Goal: Task Accomplishment & Management: Manage account settings

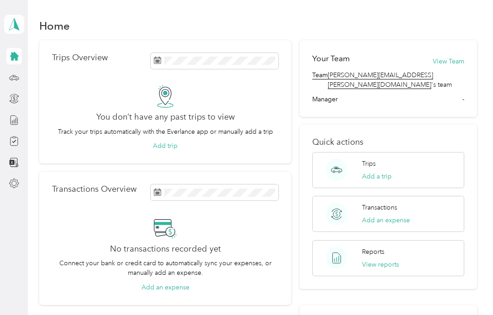
click at [12, 179] on icon at bounding box center [14, 184] width 10 height 10
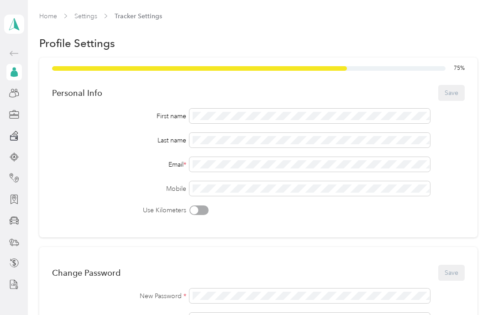
click at [17, 88] on icon at bounding box center [14, 93] width 10 height 10
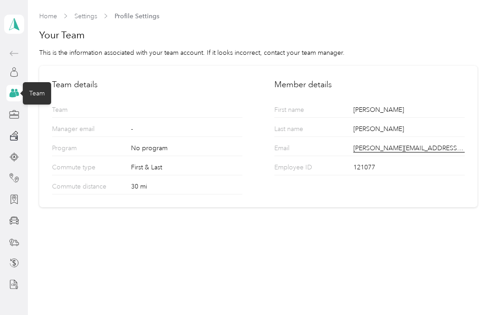
click at [361, 218] on div "Home Settings Profile Settings Your Team This is the information associated wit…" at bounding box center [258, 157] width 461 height 315
click at [21, 127] on div at bounding box center [14, 135] width 16 height 16
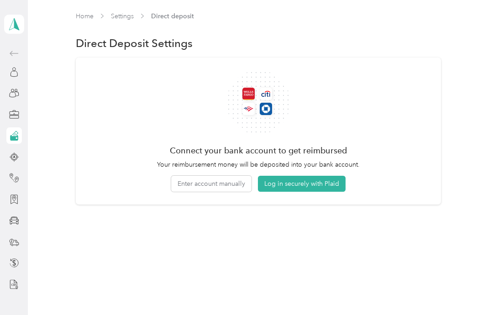
click at [240, 176] on button "Enter account manually" at bounding box center [211, 184] width 80 height 16
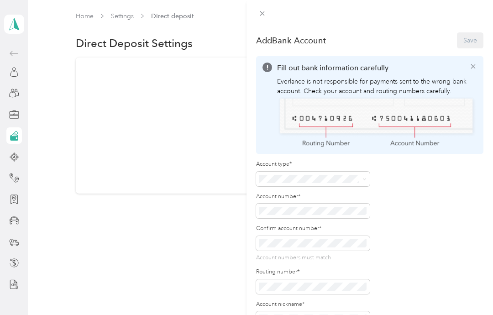
click at [367, 175] on span at bounding box center [313, 179] width 114 height 15
click at [362, 173] on span at bounding box center [313, 179] width 114 height 15
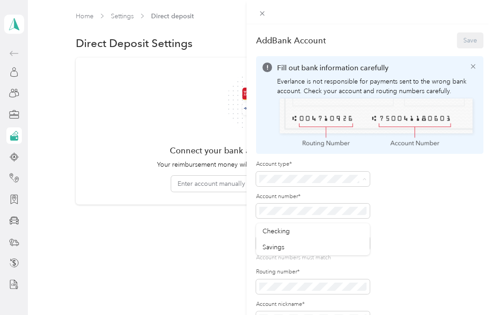
click at [329, 227] on div "Checking" at bounding box center [313, 232] width 101 height 10
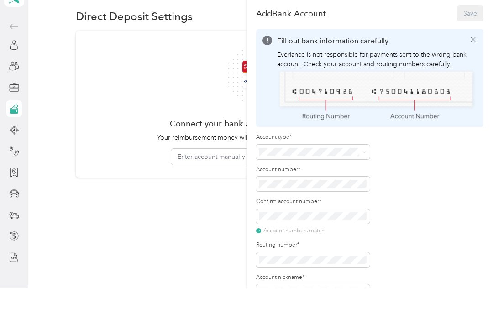
click at [424, 229] on div "Account type* Account number* Confirm account number* Account numbers match Rou…" at bounding box center [369, 243] width 227 height 166
click at [473, 32] on button "Save" at bounding box center [470, 40] width 26 height 16
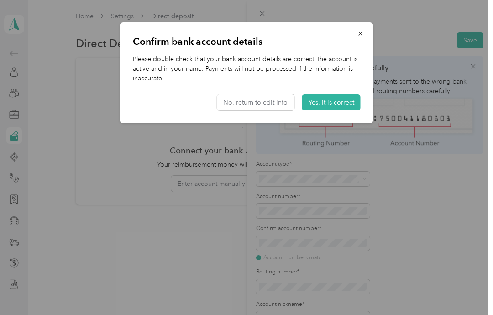
click at [342, 101] on button "Yes, it is correct" at bounding box center [331, 103] width 58 height 16
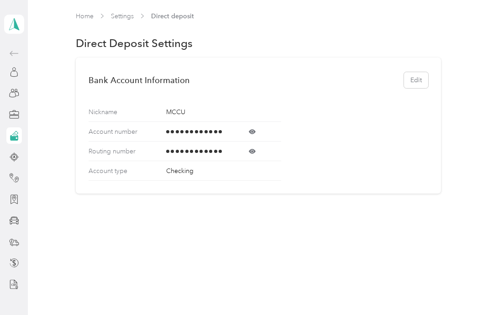
click at [257, 128] on span at bounding box center [253, 131] width 58 height 7
click at [256, 148] on icon at bounding box center [252, 151] width 7 height 7
click at [7, 106] on div at bounding box center [14, 114] width 16 height 16
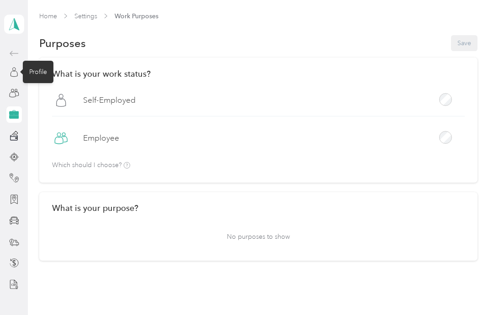
click at [18, 67] on icon at bounding box center [14, 72] width 10 height 10
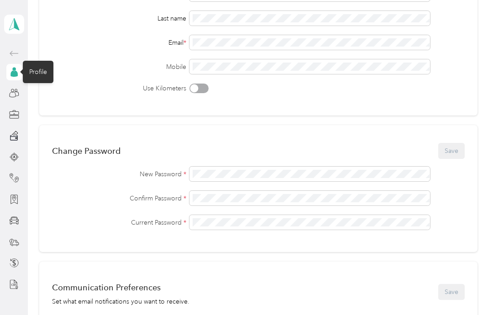
scroll to position [125, 0]
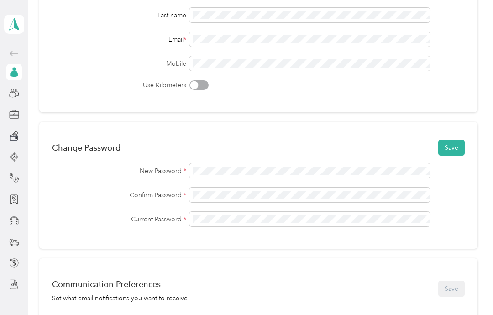
click at [462, 140] on button "Save" at bounding box center [451, 148] width 26 height 16
click at [459, 15] on icon at bounding box center [457, 18] width 5 height 8
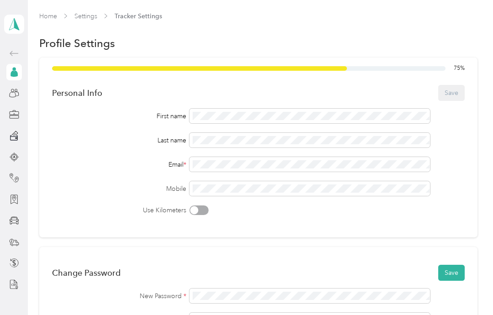
scroll to position [0, 0]
click at [18, 216] on icon at bounding box center [14, 221] width 10 height 10
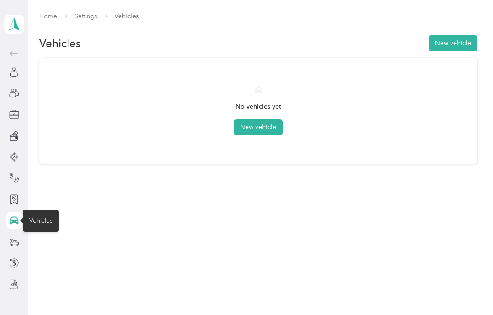
click at [272, 119] on button "New vehicle" at bounding box center [258, 127] width 49 height 16
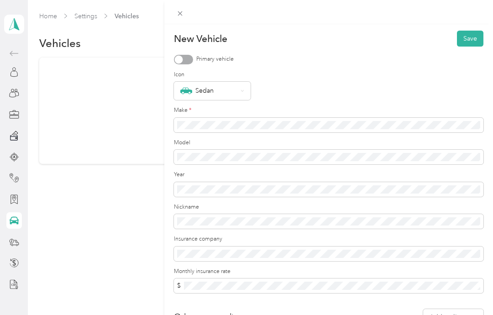
click at [291, 116] on div "Make *" at bounding box center [329, 119] width 310 height 26
click at [182, 60] on div at bounding box center [179, 59] width 8 height 8
click at [241, 89] on icon at bounding box center [243, 91] width 4 height 4
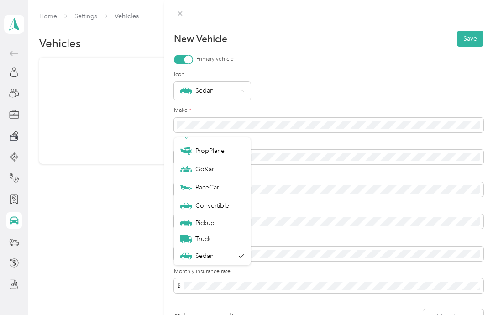
scroll to position [32, 0]
click at [227, 250] on div "Sedan" at bounding box center [207, 256] width 54 height 12
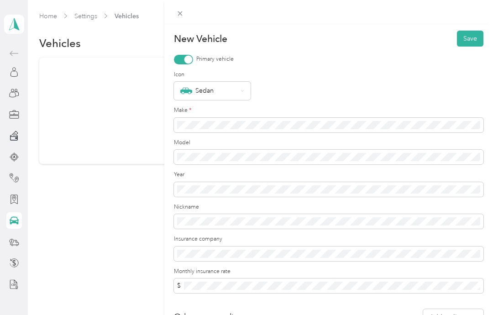
click at [329, 88] on div "Sedan" at bounding box center [329, 91] width 310 height 18
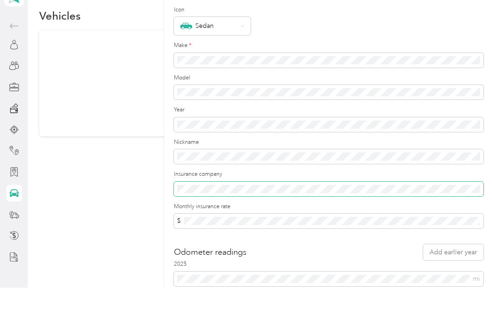
scroll to position [37, 0]
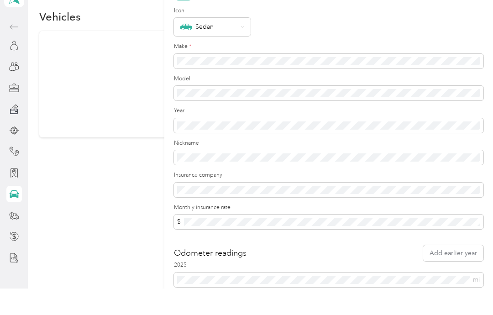
click at [354, 231] on form "New Vehicle Save Primary vehicle Icon Sedan Make * Model Year Nickname Insuranc…" at bounding box center [329, 153] width 310 height 321
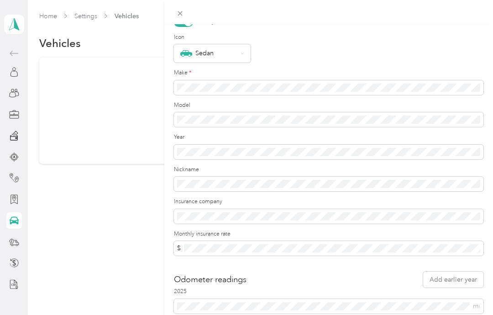
click at [376, 198] on label "Insurance company" at bounding box center [329, 202] width 310 height 8
click at [374, 230] on label "Monthly insurance rate" at bounding box center [329, 234] width 310 height 8
click at [375, 266] on form "New Vehicle Save Primary vehicle Icon Sedan Make * Model Year Nickname Insuranc…" at bounding box center [329, 153] width 310 height 321
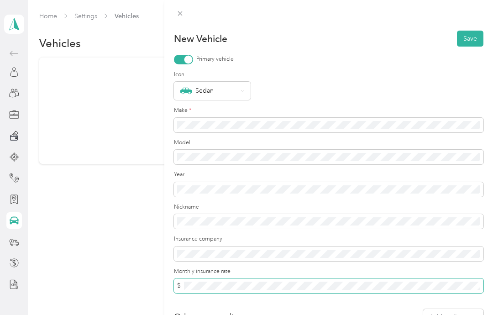
scroll to position [0, 0]
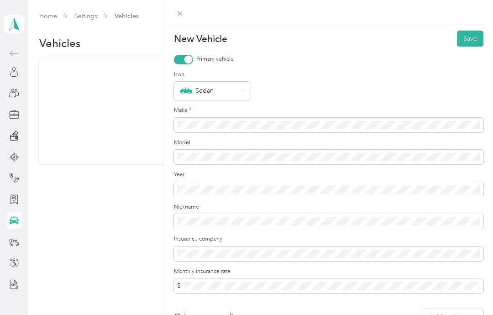
click at [475, 38] on button "Save" at bounding box center [470, 39] width 26 height 16
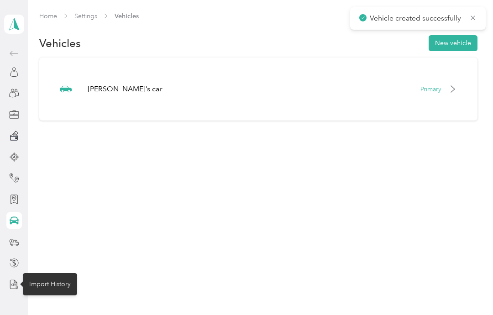
click at [13, 279] on icon at bounding box center [14, 284] width 10 height 10
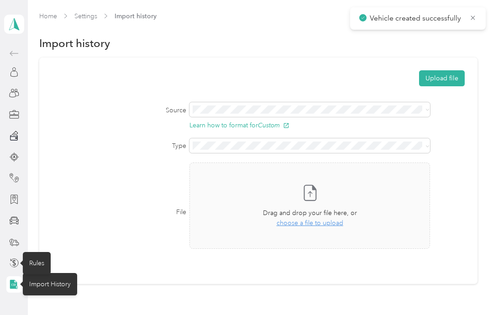
click at [15, 258] on icon at bounding box center [14, 263] width 10 height 10
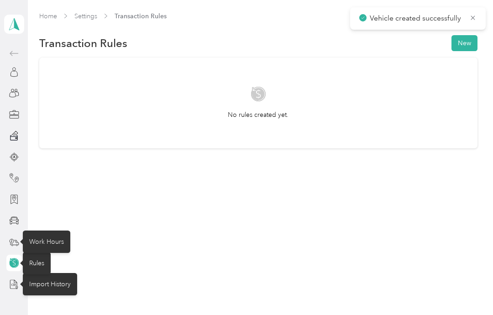
click at [15, 237] on icon at bounding box center [14, 242] width 10 height 10
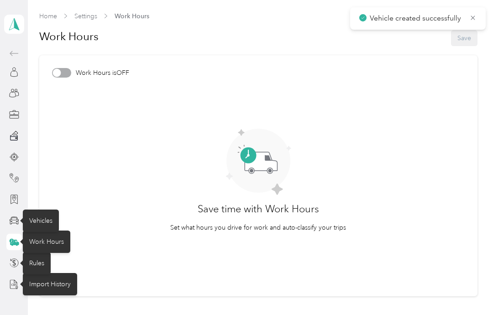
click at [18, 217] on icon at bounding box center [14, 221] width 10 height 8
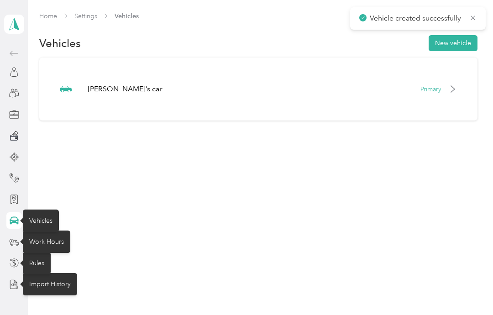
click at [142, 70] on div "Kaitlyn’s car Primary" at bounding box center [258, 88] width 413 height 37
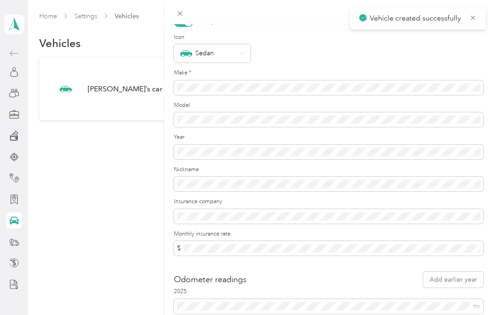
click at [20, 112] on div "Update Vehicle Save Primary vehicle Icon Sedan Make * Model Year Nickname Insur…" at bounding box center [246, 157] width 493 height 315
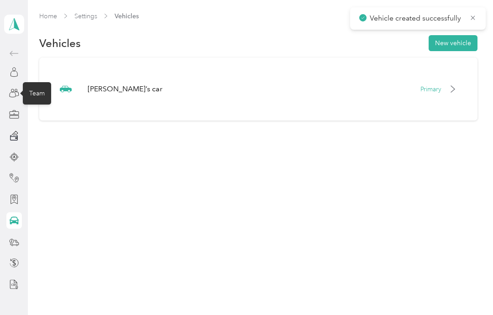
click at [10, 92] on icon at bounding box center [14, 93] width 10 height 10
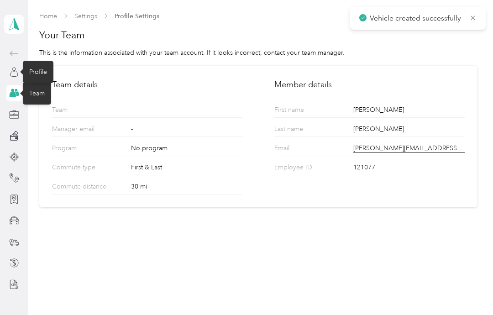
click at [16, 75] on icon at bounding box center [14, 72] width 10 height 10
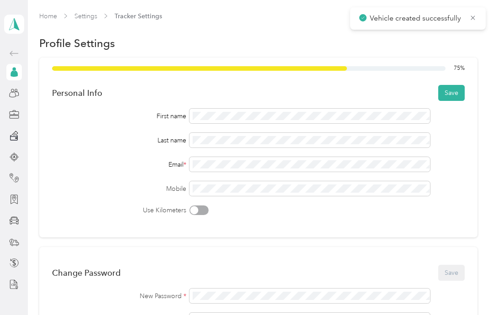
click at [463, 95] on button "Save" at bounding box center [451, 93] width 26 height 16
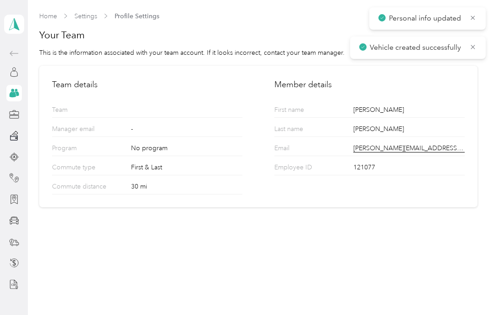
click at [17, 30] on icon at bounding box center [14, 24] width 14 height 13
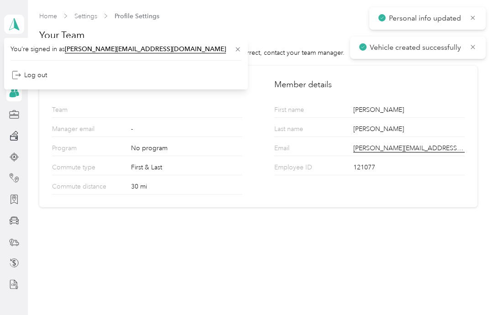
click at [228, 32] on h1 "Your Team" at bounding box center [258, 35] width 438 height 13
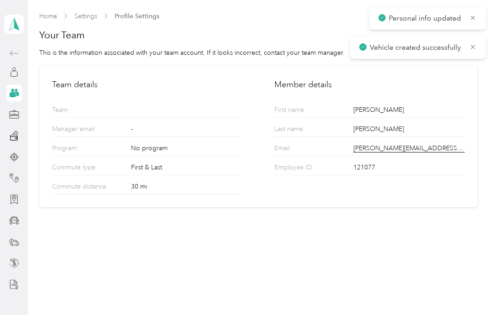
click at [50, 20] on link "Home" at bounding box center [48, 16] width 18 height 8
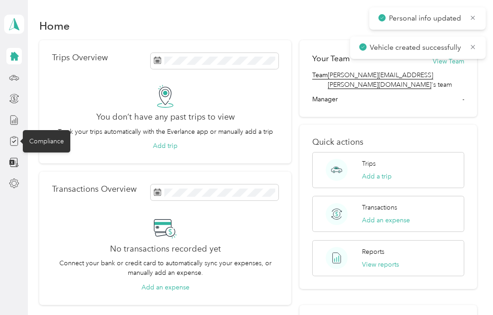
click at [15, 137] on icon at bounding box center [13, 137] width 3 height 1
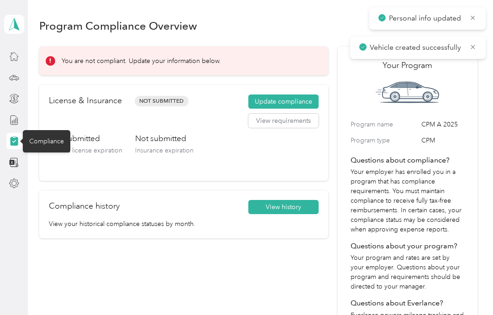
click at [303, 96] on button "Update compliance" at bounding box center [283, 102] width 70 height 15
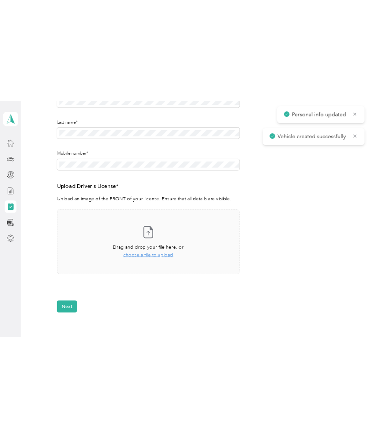
scroll to position [162, 0]
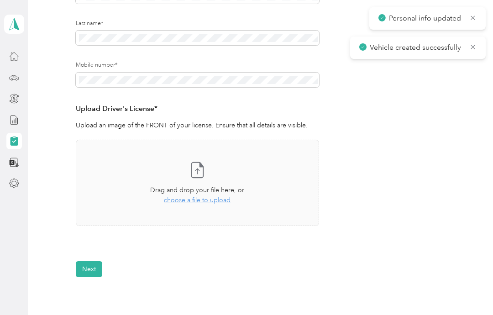
click at [212, 193] on div "Drag and drop your file here, or choose a file to upload" at bounding box center [197, 195] width 94 height 20
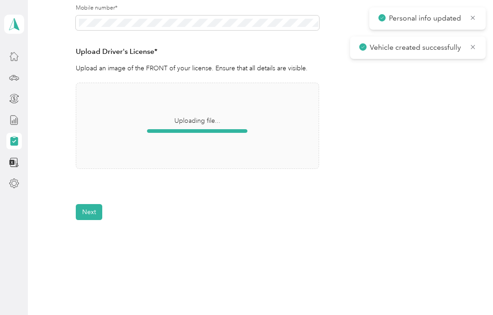
scroll to position [219, 0]
click at [243, 129] on div at bounding box center [197, 131] width 100 height 4
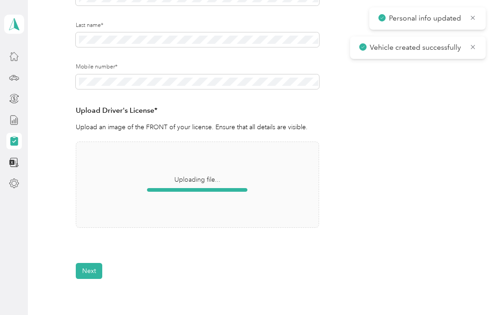
scroll to position [159, 0]
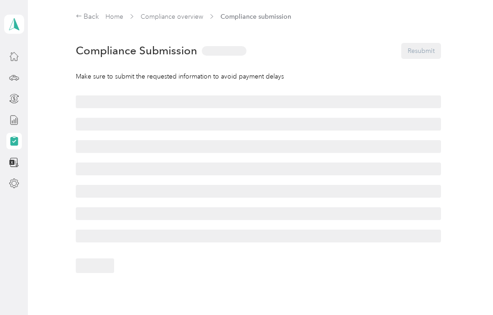
scroll to position [37, 0]
